Goal: Communication & Community: Answer question/provide support

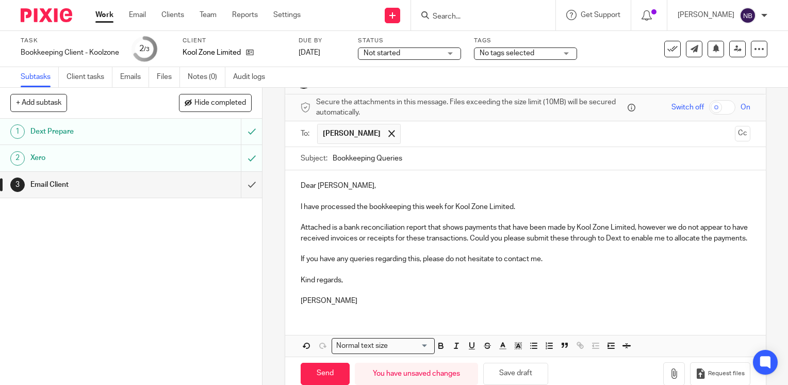
scroll to position [67, 0]
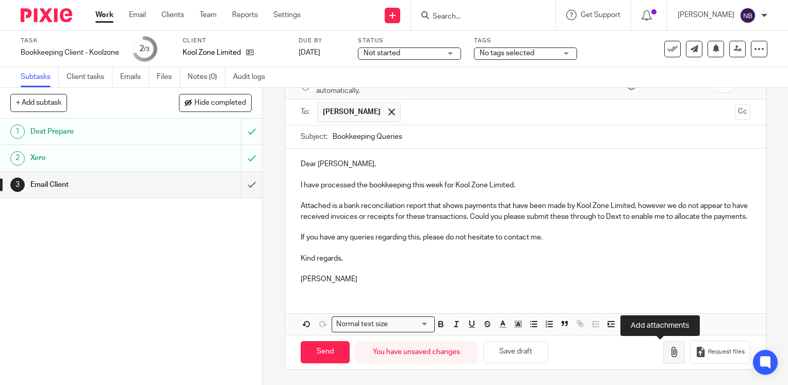
click at [669, 351] on icon "button" at bounding box center [674, 352] width 10 height 10
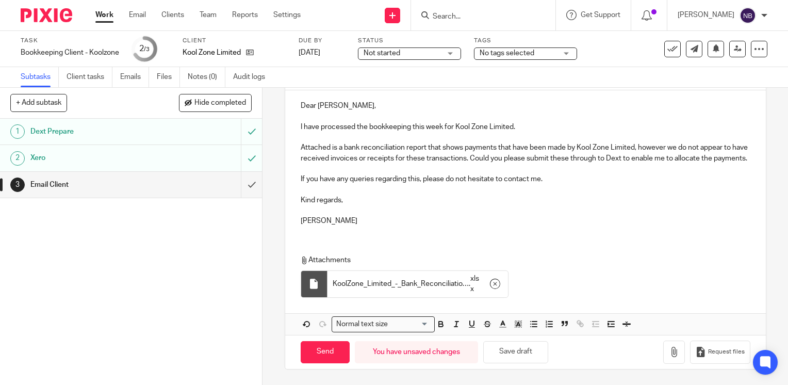
scroll to position [125, 0]
click at [669, 356] on icon "button" at bounding box center [674, 352] width 10 height 10
click at [490, 284] on icon "button" at bounding box center [495, 284] width 10 height 10
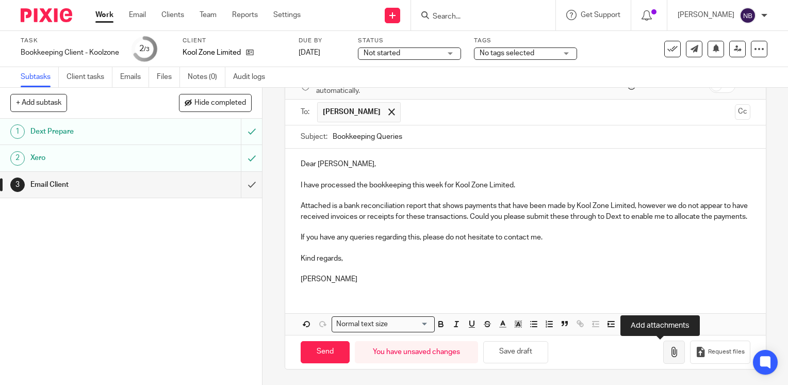
click at [669, 350] on icon "button" at bounding box center [674, 352] width 10 height 10
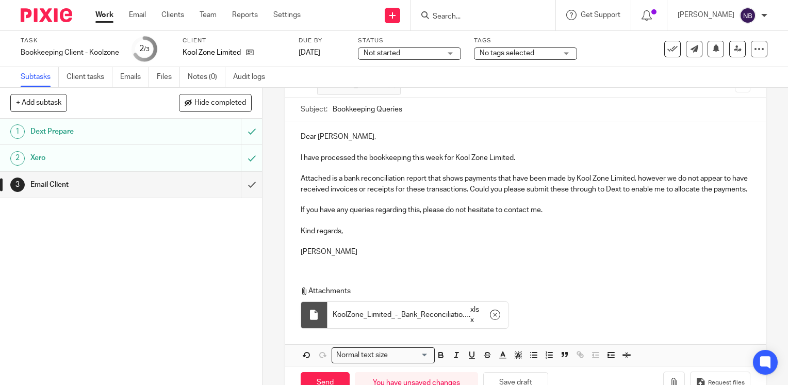
scroll to position [125, 0]
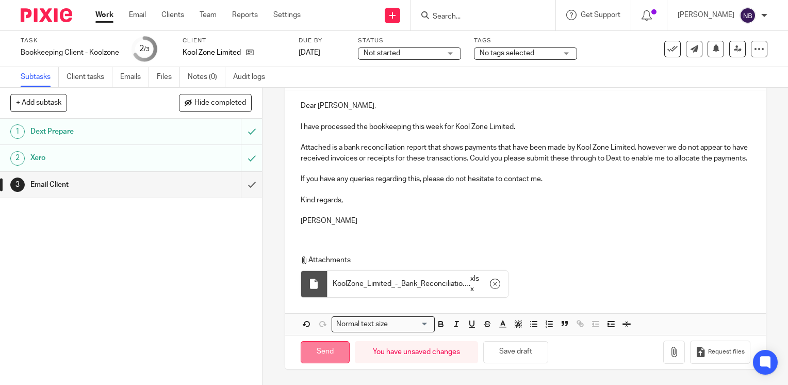
click at [319, 357] on input "Send" at bounding box center [325, 352] width 49 height 22
type input "Sent"
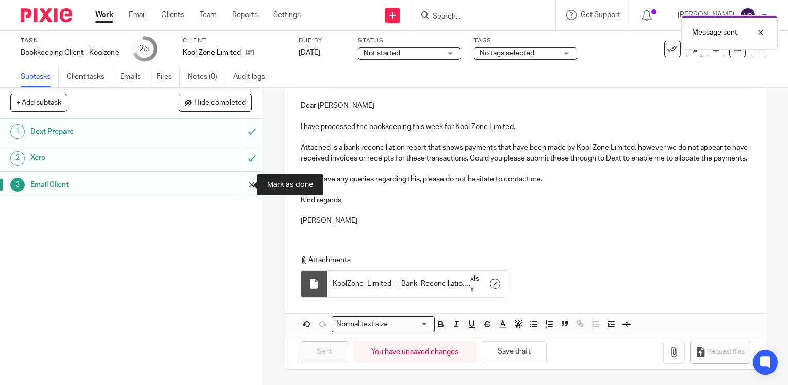
click at [241, 181] on input "submit" at bounding box center [131, 185] width 262 height 26
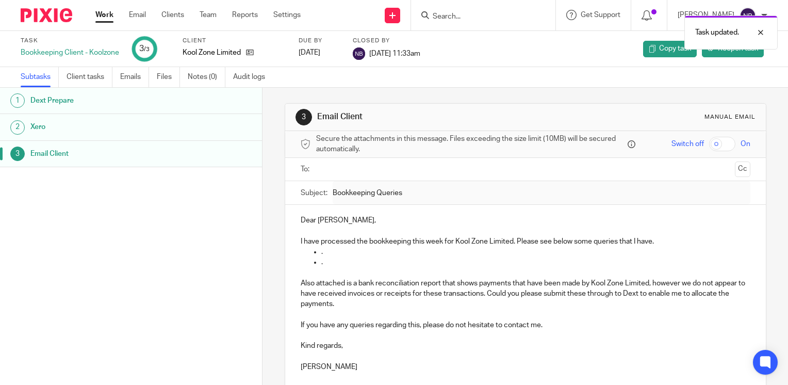
click at [106, 19] on link "Work" at bounding box center [104, 15] width 18 height 10
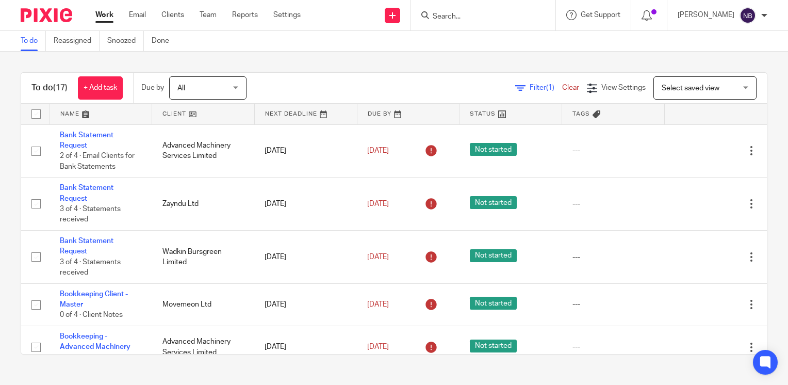
click at [178, 112] on link at bounding box center [203, 114] width 102 height 21
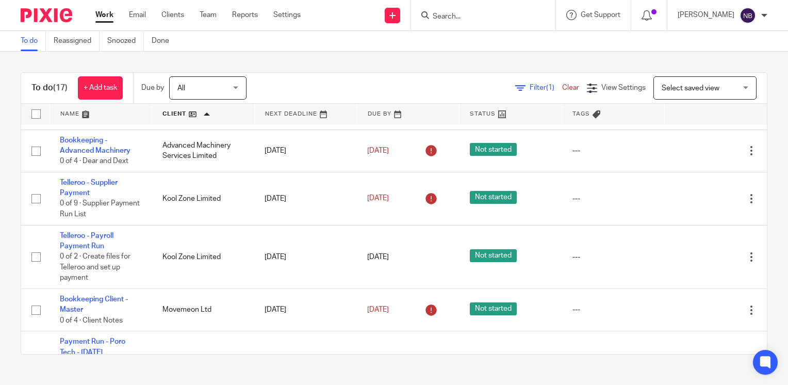
scroll to position [115, 0]
